Goal: Find specific page/section: Find specific page/section

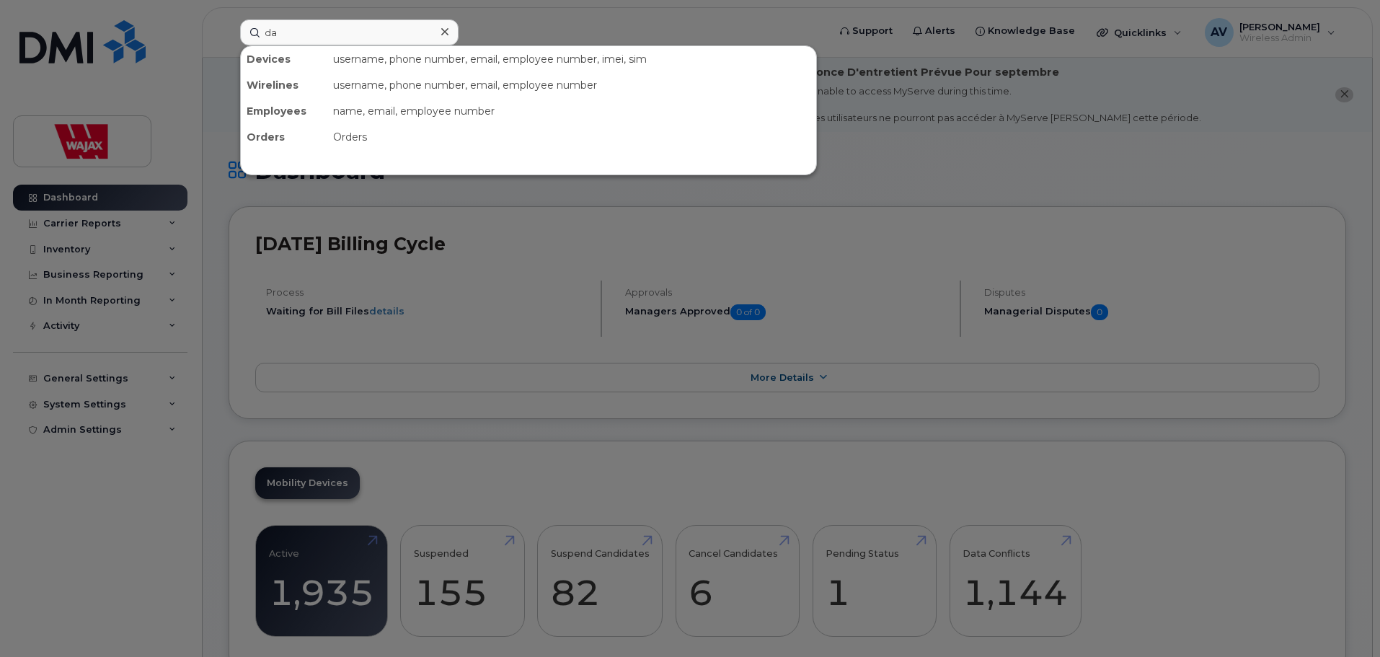
type input "d"
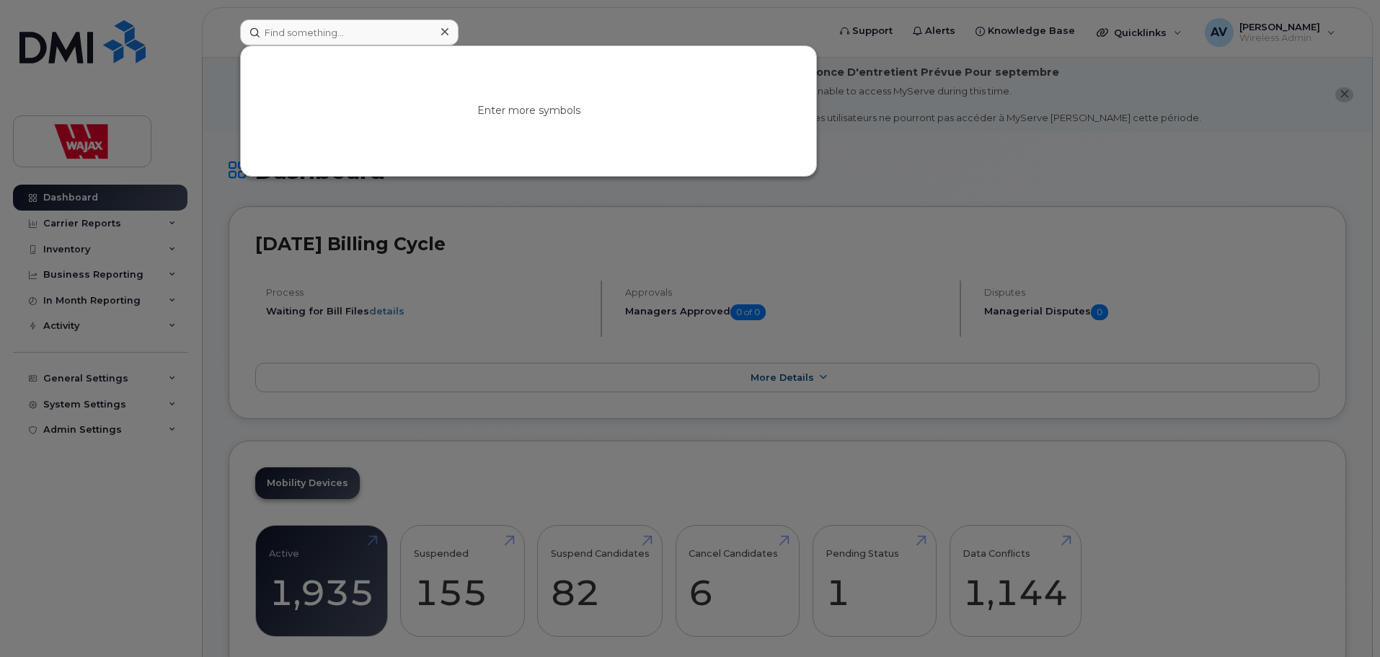
click at [545, 439] on div at bounding box center [690, 328] width 1380 height 657
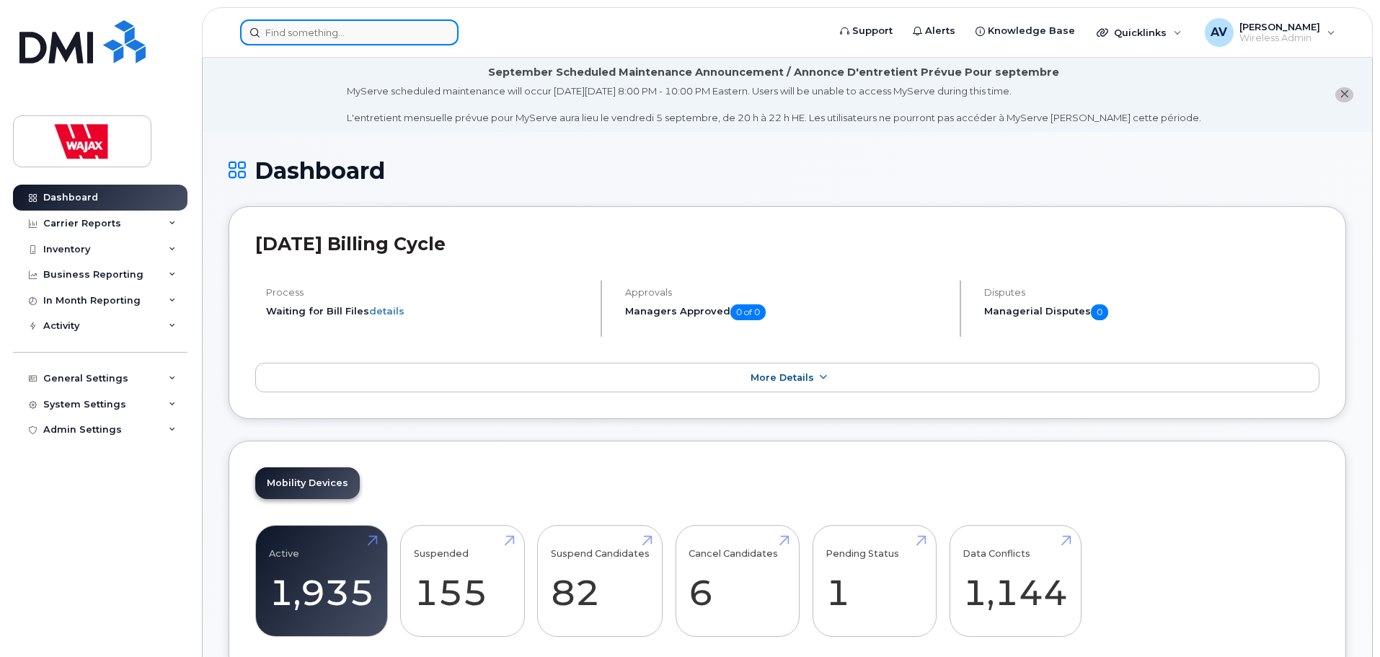
click at [374, 30] on input at bounding box center [349, 32] width 218 height 26
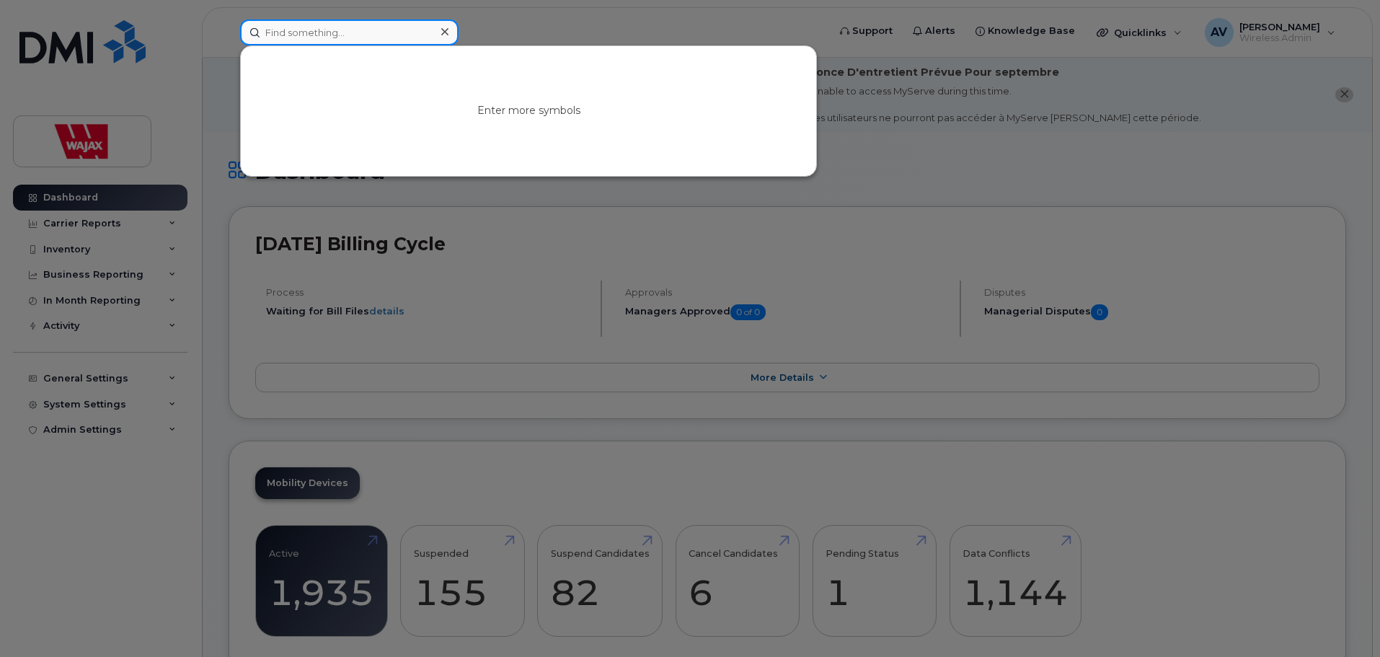
click at [311, 38] on input at bounding box center [349, 32] width 218 height 26
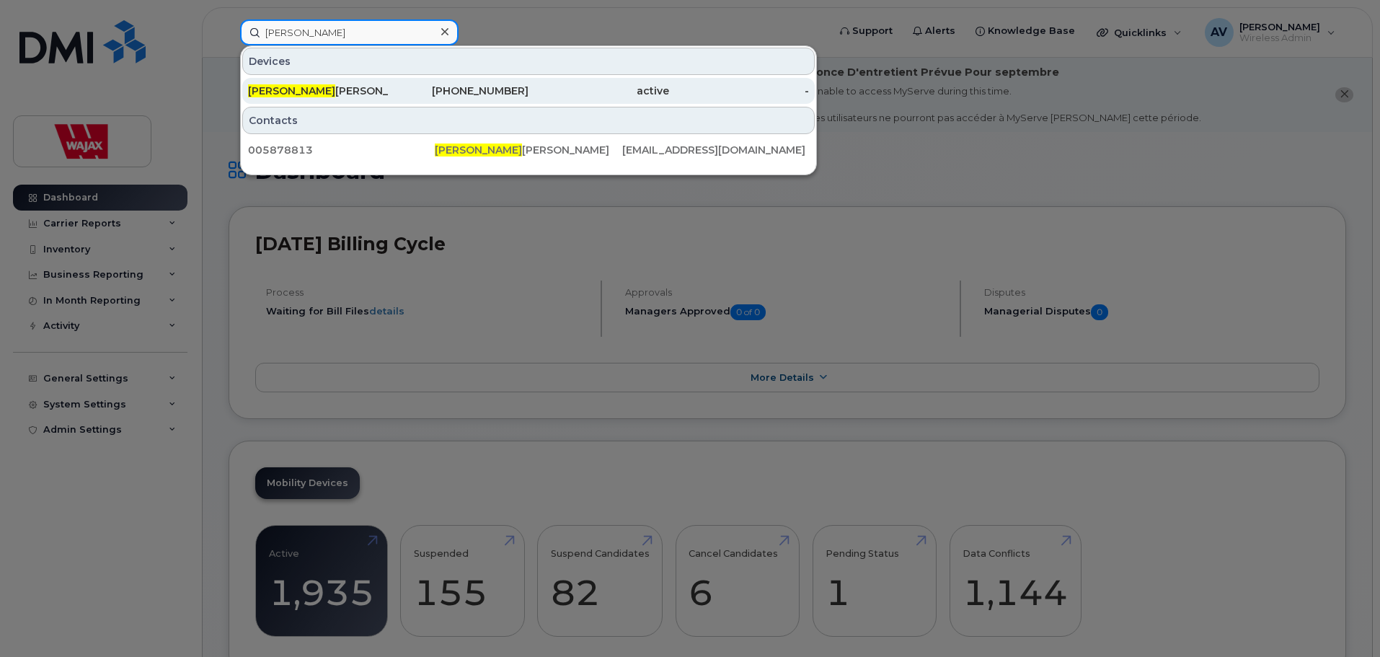
type input "[PERSON_NAME]"
click at [648, 92] on div "active" at bounding box center [598, 91] width 141 height 14
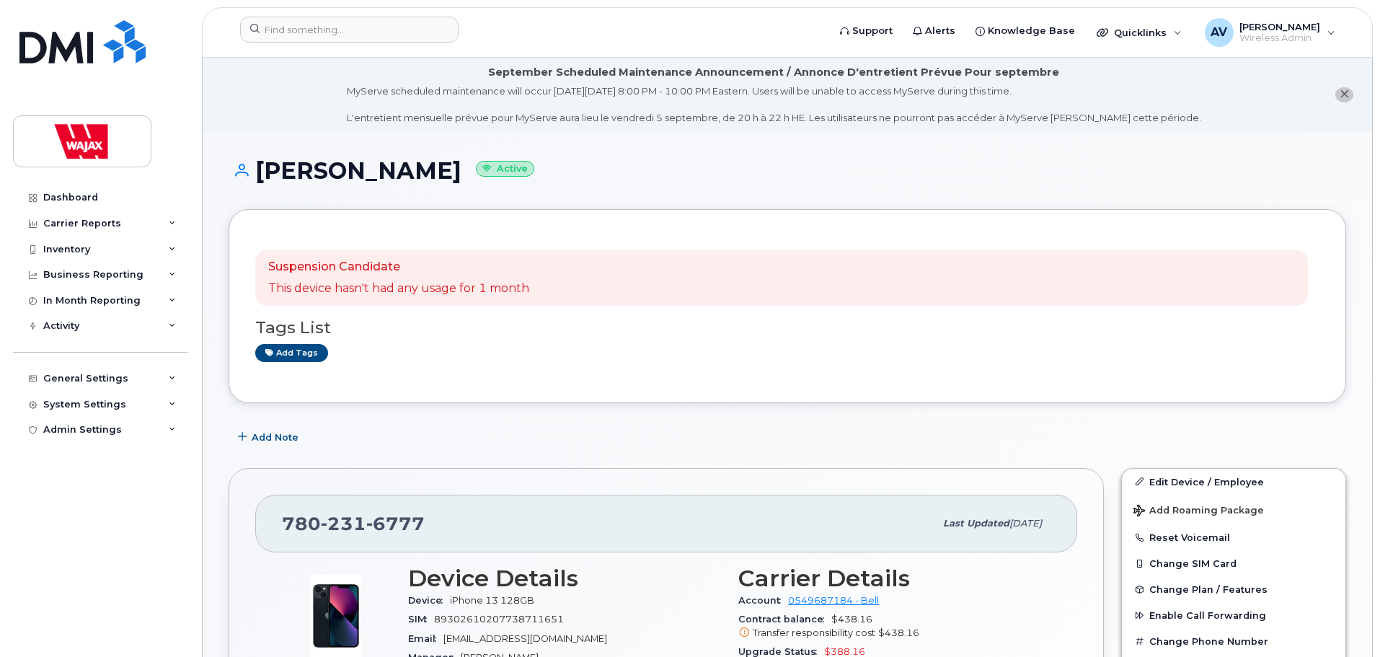
click at [741, 158] on h1 "[PERSON_NAME] Active" at bounding box center [786, 170] width 1117 height 25
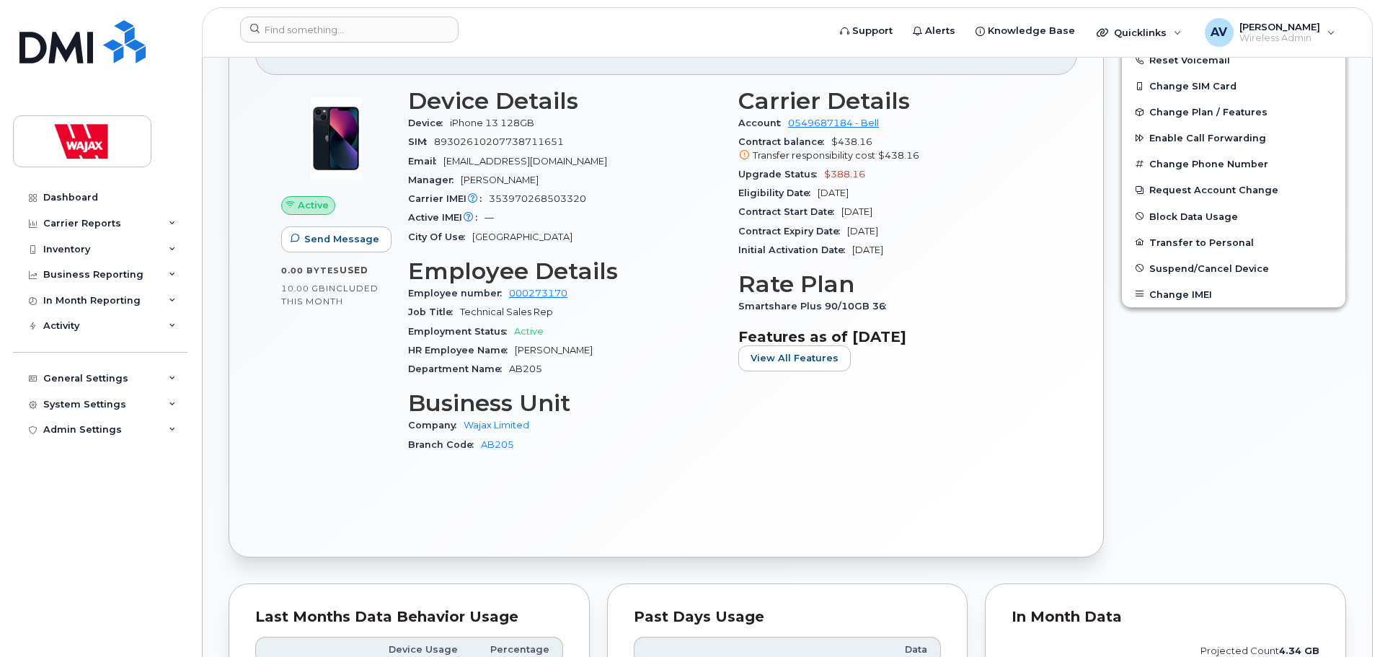
scroll to position [288, 0]
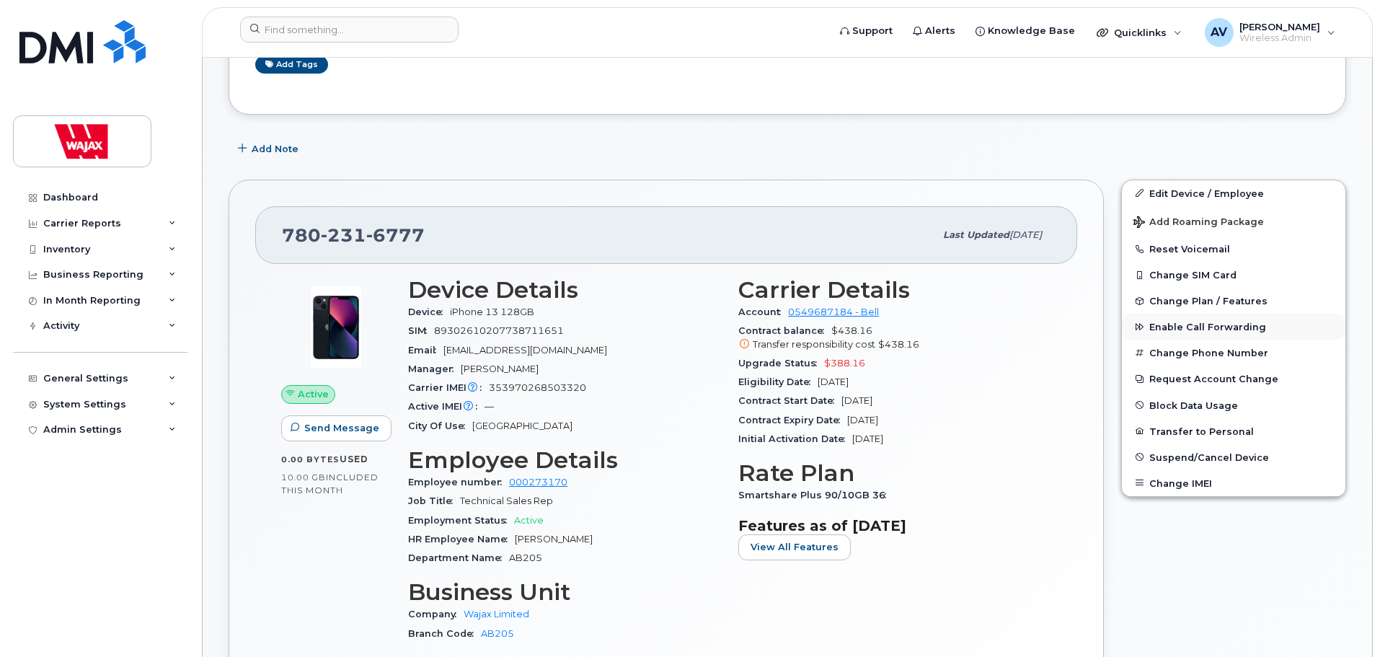
click at [1207, 330] on span "Enable Call Forwarding" at bounding box center [1207, 326] width 117 height 11
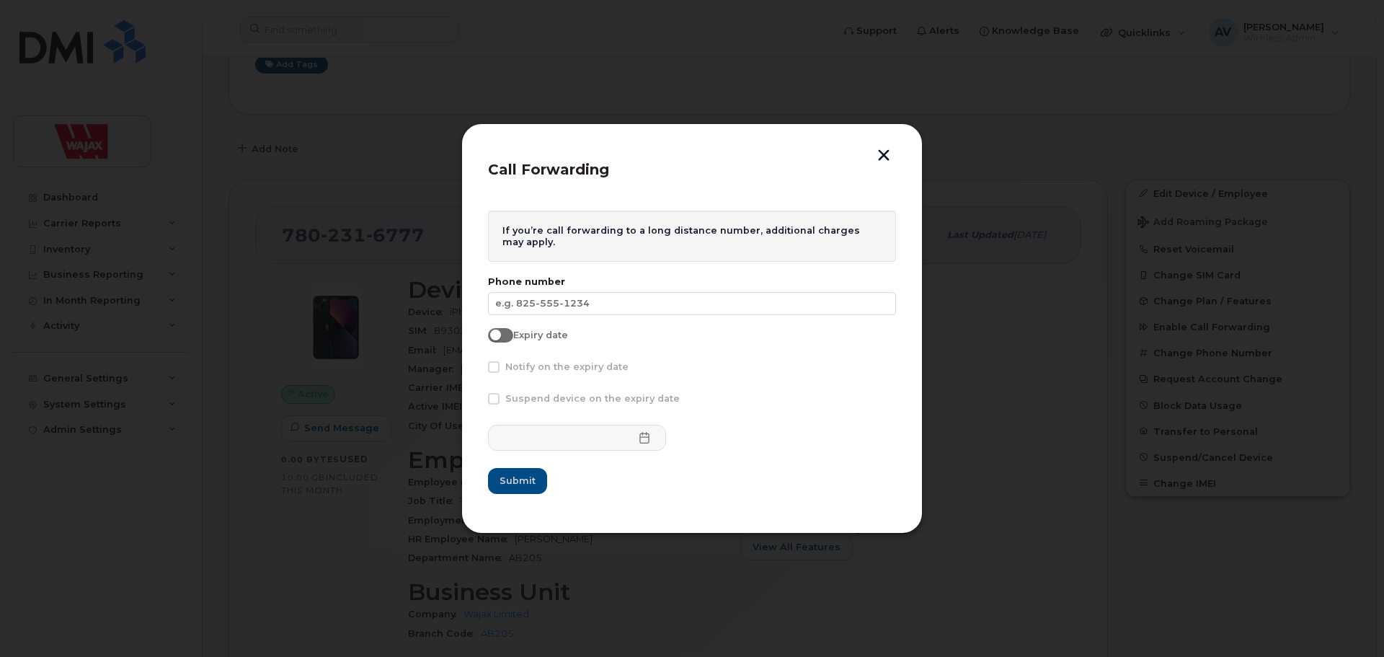
click at [877, 153] on button "button" at bounding box center [884, 156] width 22 height 15
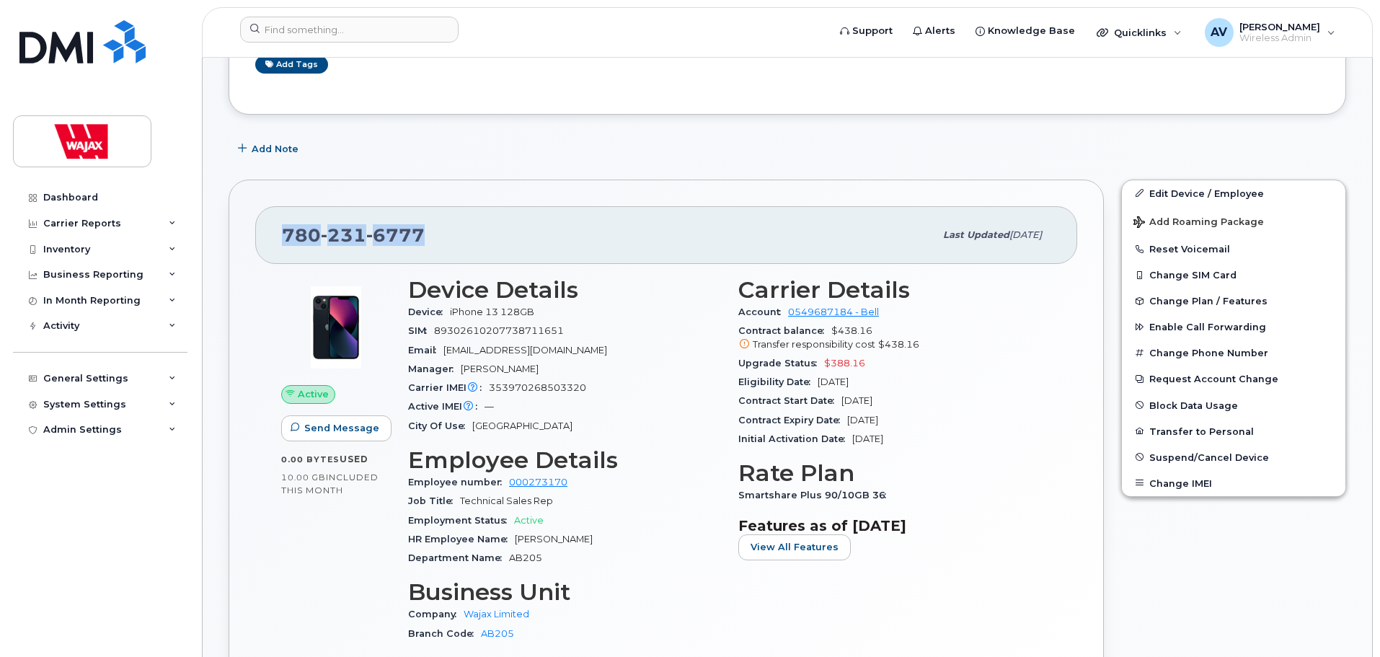
drag, startPoint x: 443, startPoint y: 217, endPoint x: 267, endPoint y: 220, distance: 175.9
click at [267, 220] on div "780 231 6777 Last updated Sep 01, 2025" at bounding box center [666, 235] width 822 height 58
copy span "780 231 6777"
drag, startPoint x: 600, startPoint y: 382, endPoint x: 491, endPoint y: 391, distance: 109.9
click at [491, 391] on div "Carrier IMEI Carrier IMEI is reported during the last billing cycle or change o…" at bounding box center [564, 387] width 313 height 19
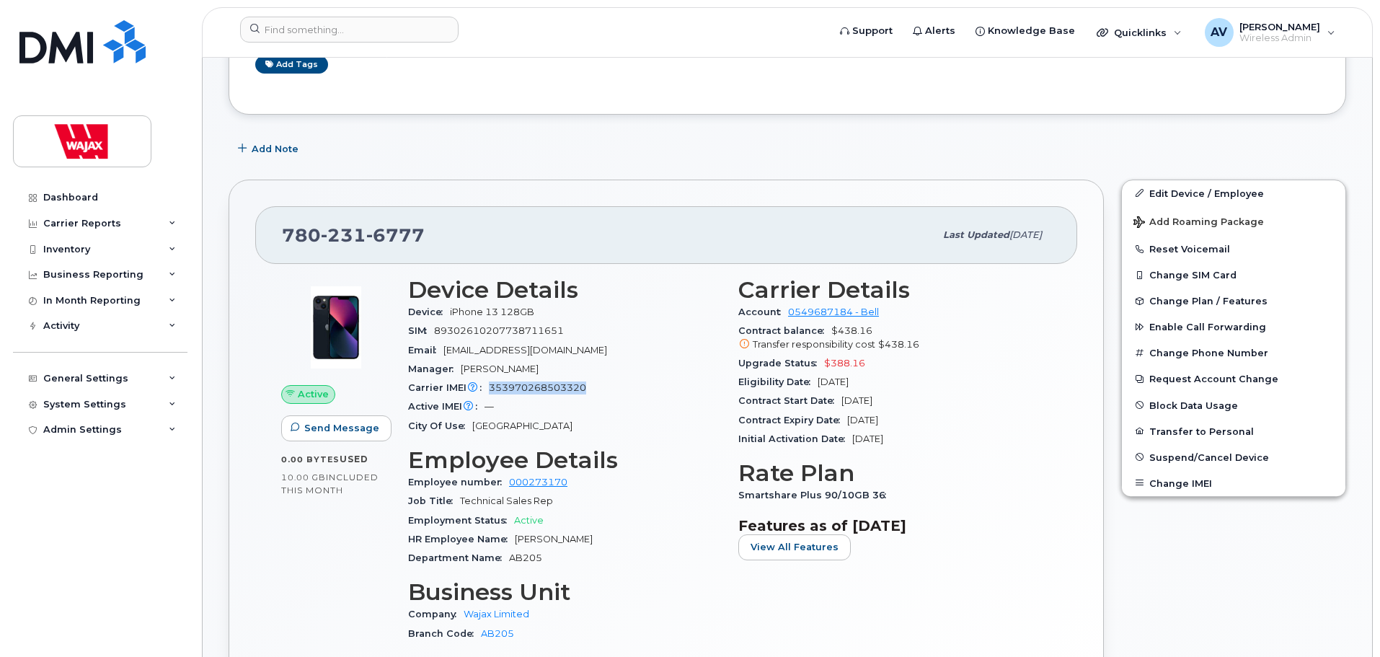
copy span "353970268503320"
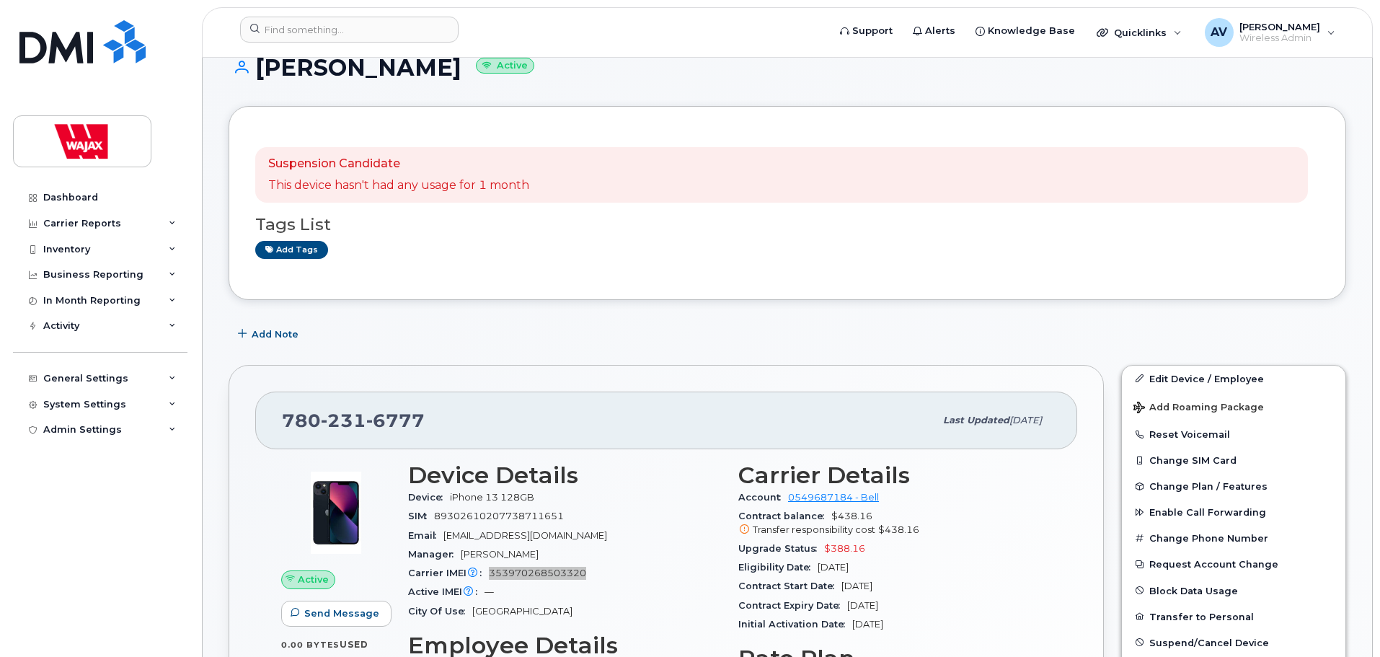
scroll to position [0, 0]
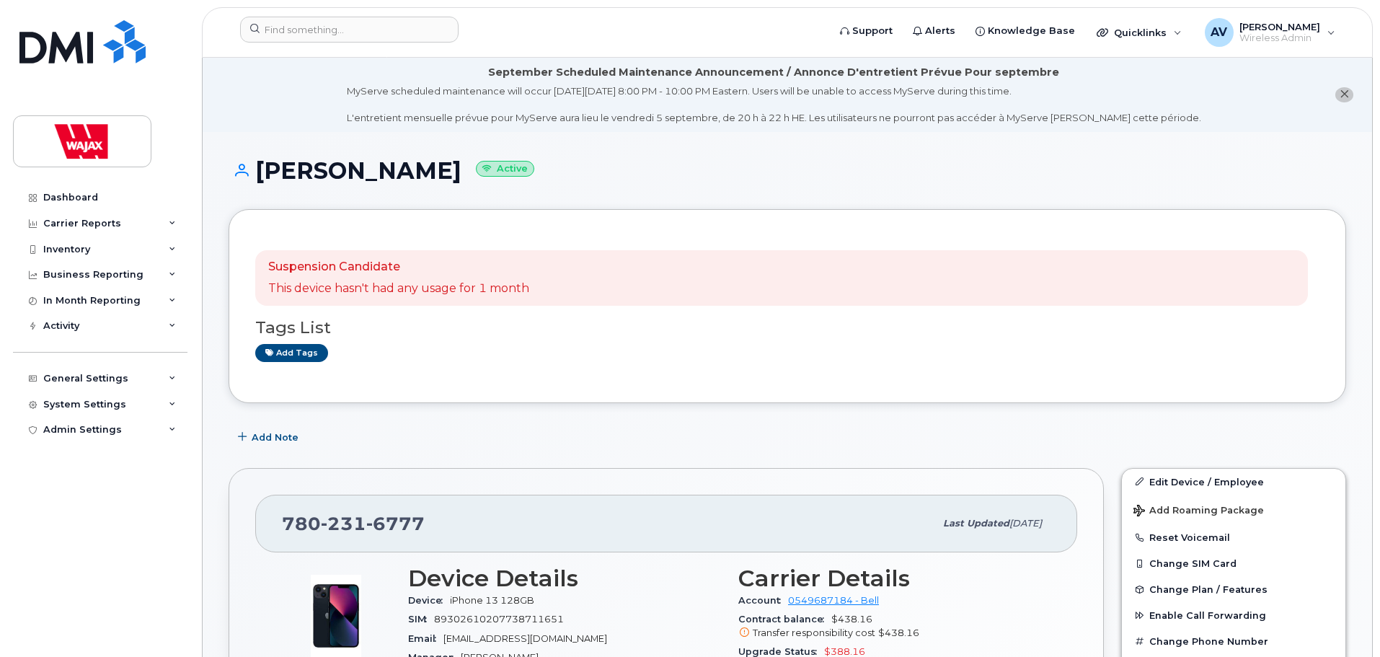
click at [940, 319] on h3 "Tags List" at bounding box center [787, 328] width 1064 height 18
